Goal: Obtain resource: Obtain resource

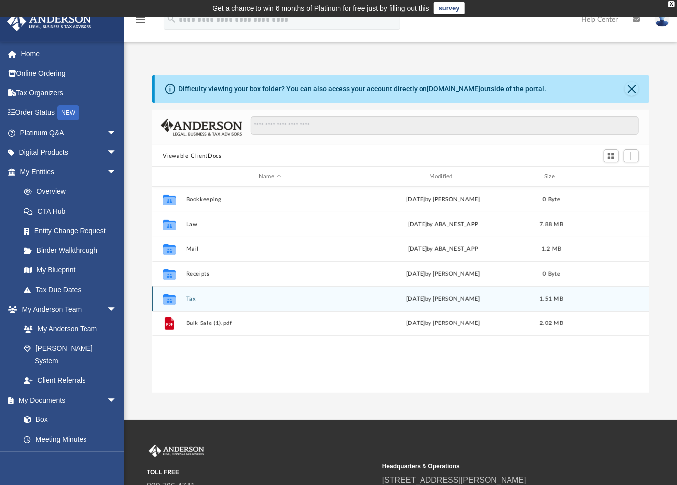
scroll to position [218, 490]
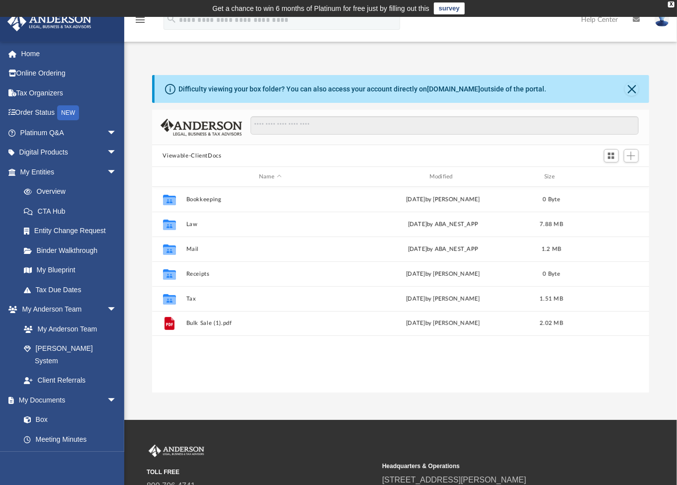
click at [657, 192] on div "Difficulty viewing your box folder? You can also access your account directly o…" at bounding box center [400, 233] width 552 height 317
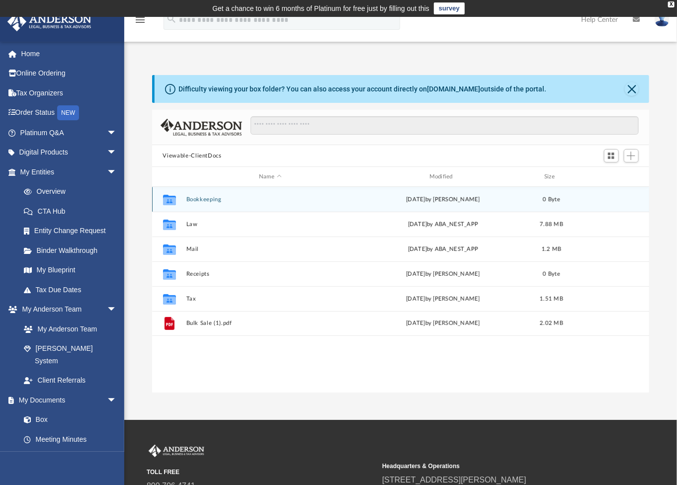
click at [268, 205] on div "Collaborated Folder Bookkeeping [DATE] by [PERSON_NAME] 0 Byte" at bounding box center [400, 199] width 497 height 25
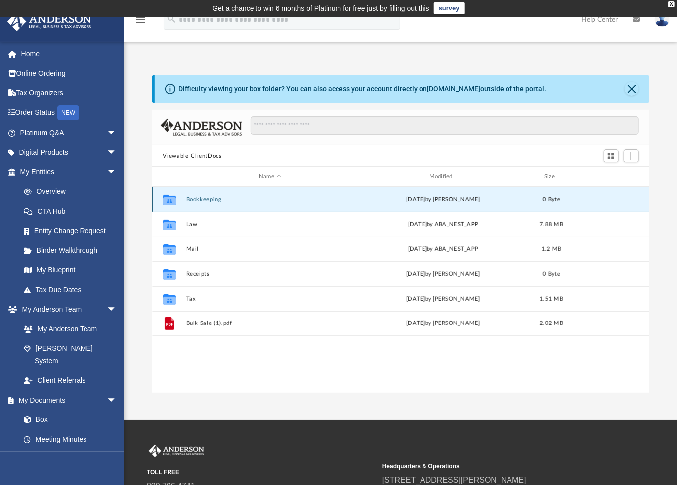
click at [207, 200] on button "Bookkeeping" at bounding box center [270, 199] width 168 height 6
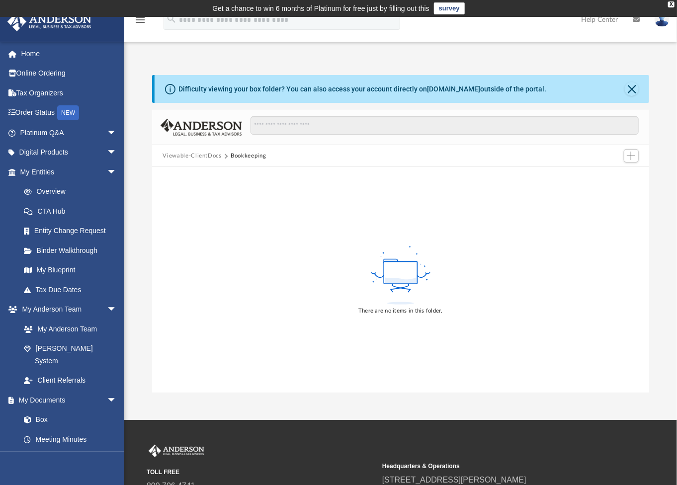
click at [189, 154] on button "Viewable-ClientDocs" at bounding box center [191, 156] width 59 height 9
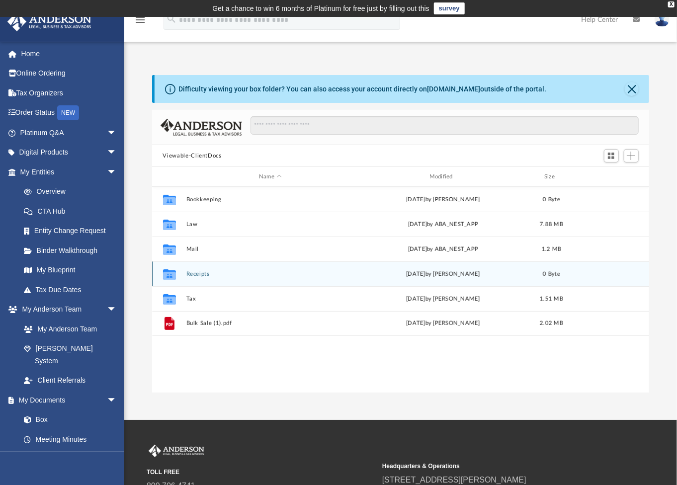
click at [195, 271] on button "Receipts" at bounding box center [270, 274] width 168 height 6
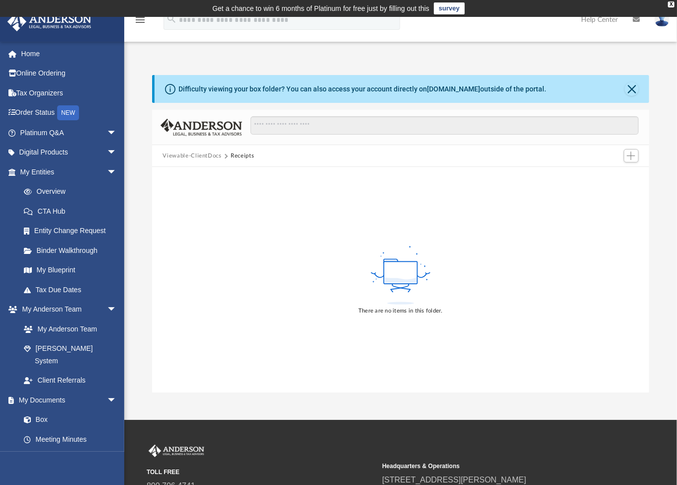
click at [199, 154] on button "Viewable-ClientDocs" at bounding box center [191, 156] width 59 height 9
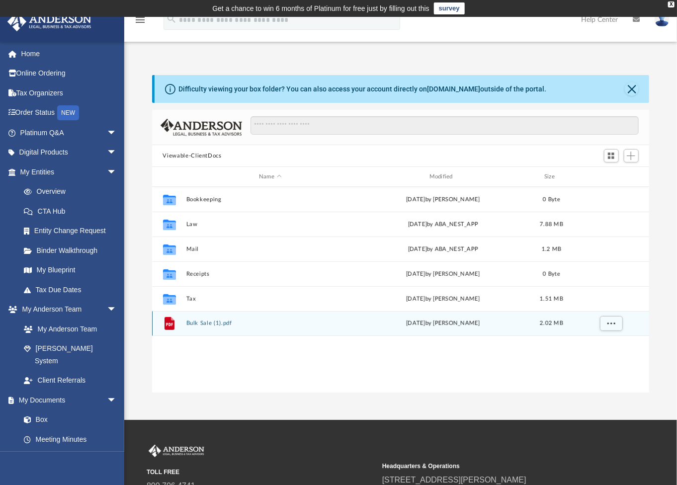
click at [207, 323] on button "Bulk Sale (1).pdf" at bounding box center [270, 323] width 168 height 6
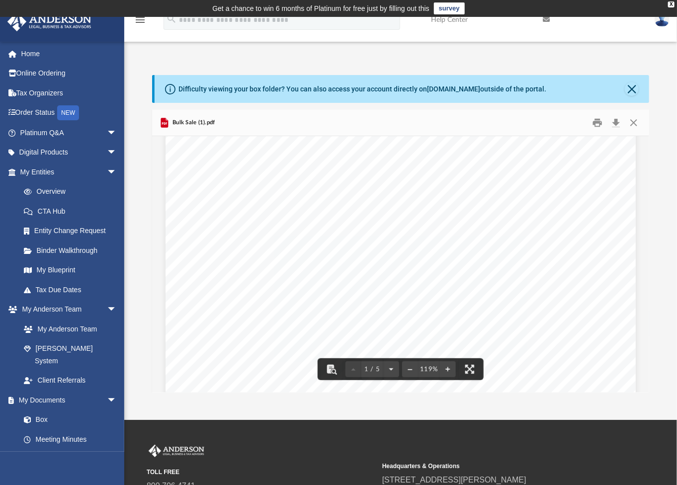
scroll to position [0, 0]
click at [635, 121] on button "Close" at bounding box center [633, 122] width 18 height 15
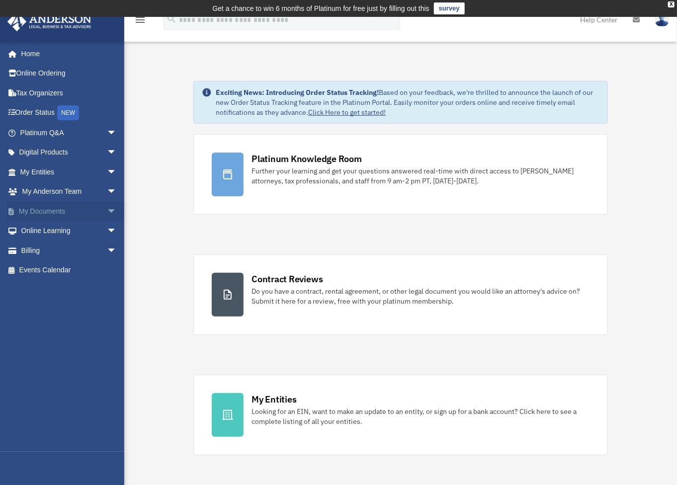
click at [107, 211] on span "arrow_drop_down" at bounding box center [117, 211] width 20 height 20
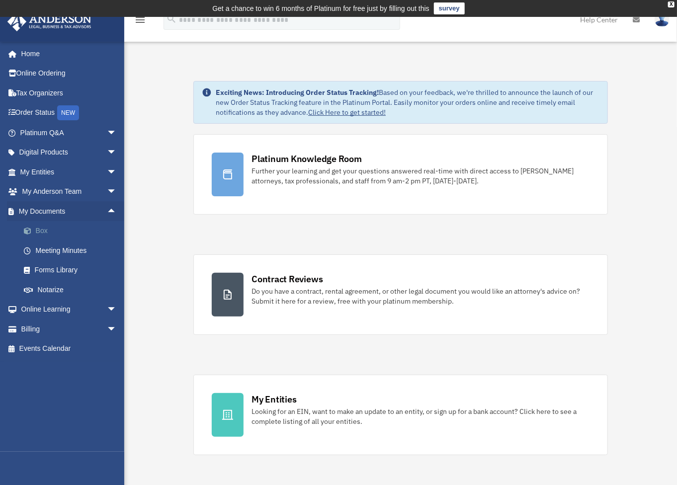
click at [45, 230] on link "Box" at bounding box center [73, 231] width 118 height 20
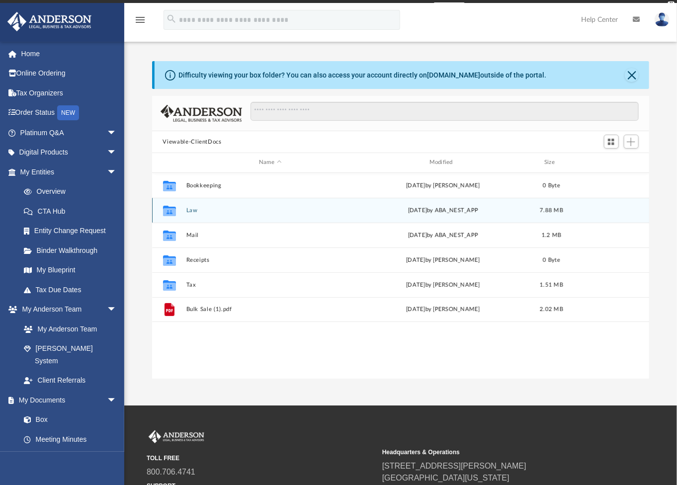
scroll to position [218, 490]
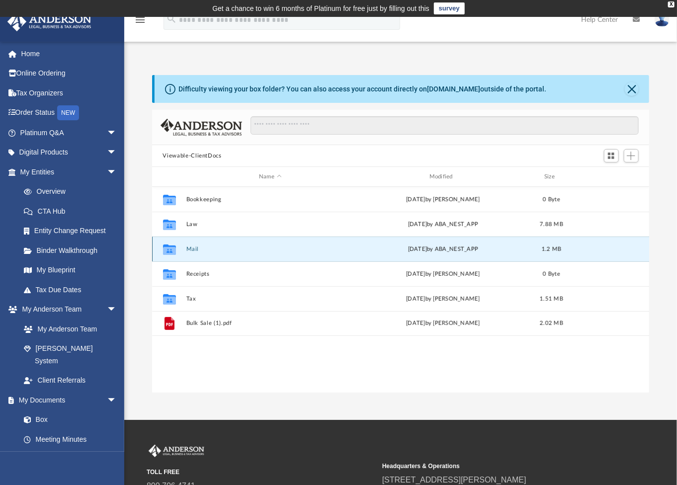
click at [193, 248] on button "Mail" at bounding box center [270, 249] width 168 height 6
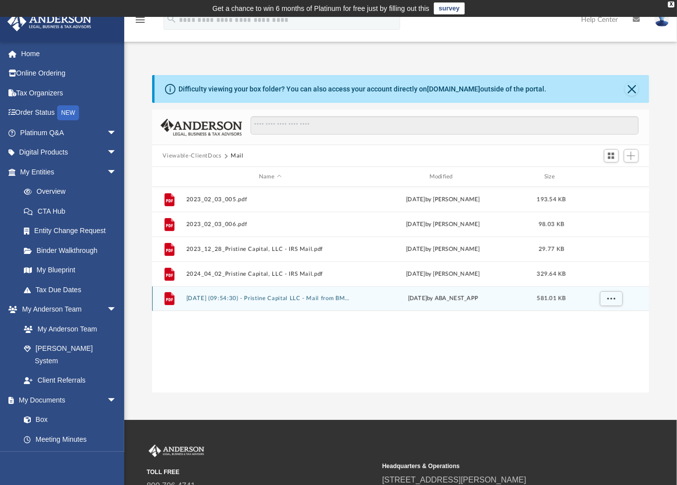
click at [281, 300] on button "2025.01.14 (09:54:30) - Pristine Capital LLC - Mail from BMW of North America, …" at bounding box center [270, 298] width 168 height 6
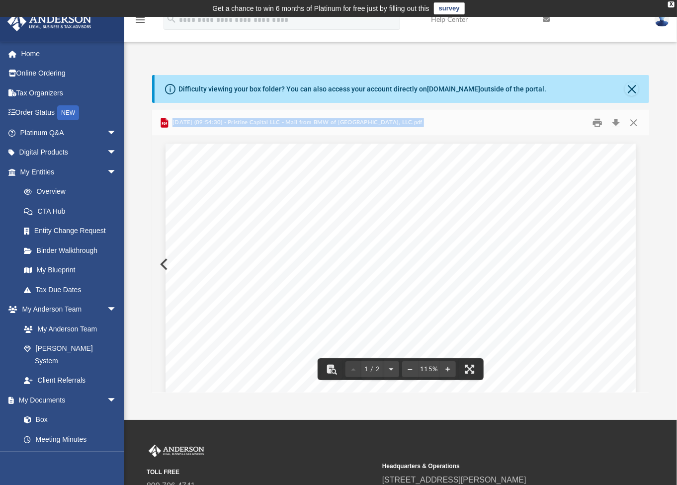
drag, startPoint x: 645, startPoint y: 166, endPoint x: 646, endPoint y: 178, distance: 11.5
click at [646, 178] on div "Viewable-ClientDocs Mail Name Modified Size File 2023_02_03_005.pdf Fri Feb 3 2…" at bounding box center [400, 251] width 497 height 283
click at [630, 123] on button "Close" at bounding box center [633, 122] width 18 height 15
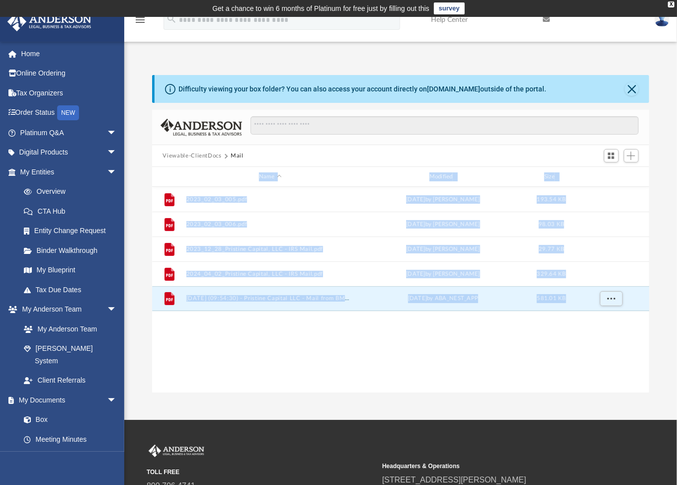
click at [666, 238] on div "Difficulty viewing your box folder? You can also access your account directly o…" at bounding box center [400, 233] width 552 height 317
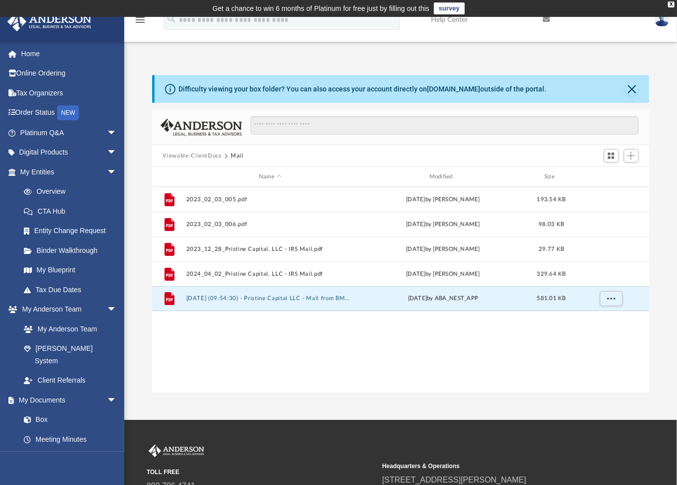
click at [141, 241] on div "Difficulty viewing your box folder? You can also access your account directly o…" at bounding box center [400, 233] width 552 height 317
click at [139, 224] on div "Difficulty viewing your box folder? You can also access your account directly o…" at bounding box center [400, 233] width 552 height 317
click at [137, 257] on div "Difficulty viewing your box folder? You can also access your account directly o…" at bounding box center [400, 233] width 552 height 317
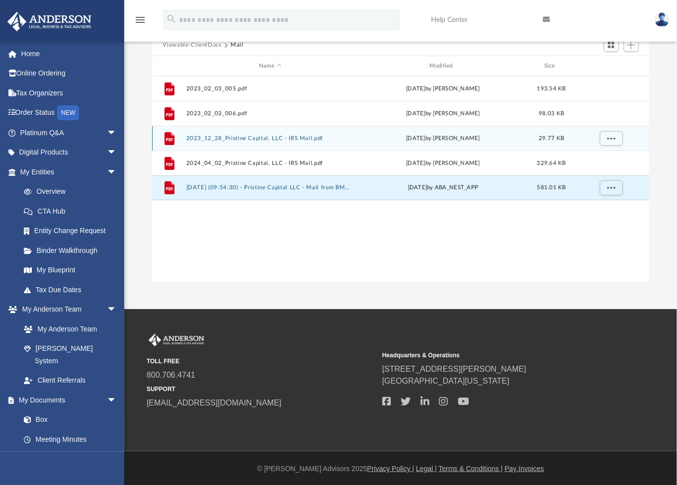
scroll to position [112, 0]
